Goal: Task Accomplishment & Management: Manage account settings

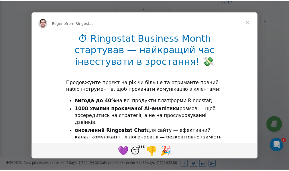
scroll to position [171, 0]
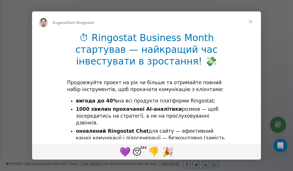
click at [251, 21] on span "Close" at bounding box center [250, 21] width 21 height 21
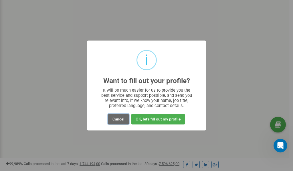
click at [120, 117] on button "Cancel" at bounding box center [118, 119] width 21 height 11
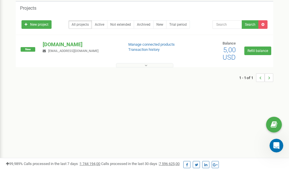
scroll to position [0, 0]
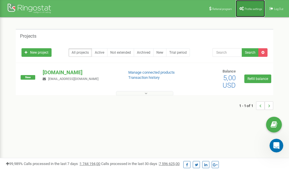
click at [251, 9] on span "Profile settings" at bounding box center [252, 8] width 17 height 3
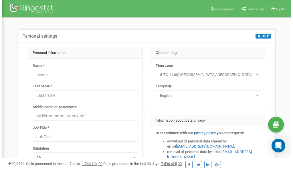
scroll to position [29, 0]
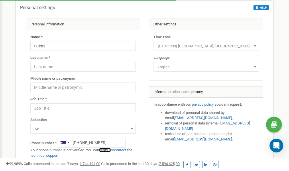
click at [108, 150] on link "verify it" at bounding box center [105, 150] width 12 height 4
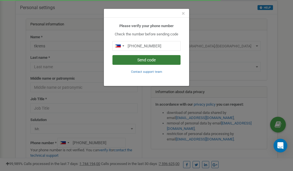
click at [149, 61] on button "Send code" at bounding box center [146, 60] width 68 height 10
